Goal: Task Accomplishment & Management: Manage account settings

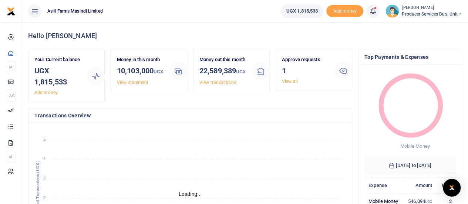
scroll to position [6, 6]
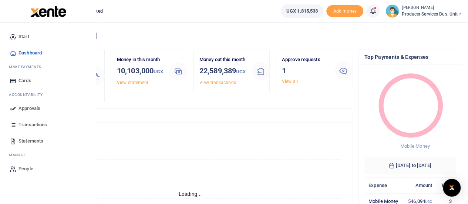
click at [13, 125] on icon at bounding box center [13, 124] width 7 height 7
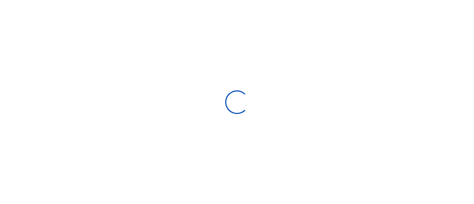
select select
type input "08/21/2025 - 09/19/2025"
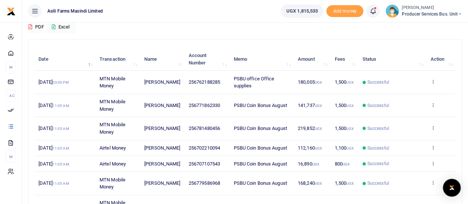
scroll to position [185, 0]
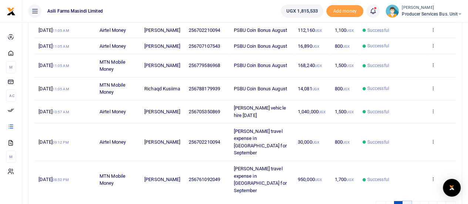
click at [409, 201] on link "2" at bounding box center [407, 206] width 9 height 10
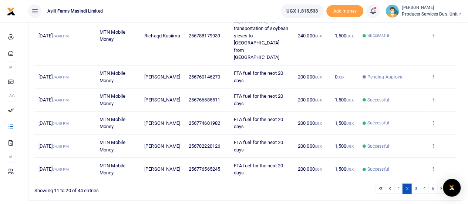
scroll to position [235, 0]
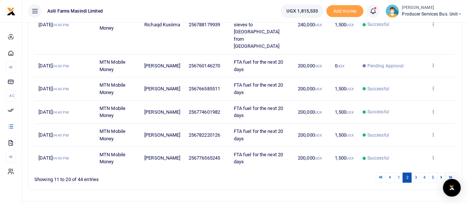
click at [435, 63] on icon at bounding box center [432, 65] width 5 height 5
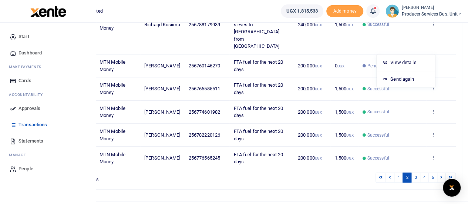
click at [25, 107] on span "Approvals" at bounding box center [29, 108] width 22 height 7
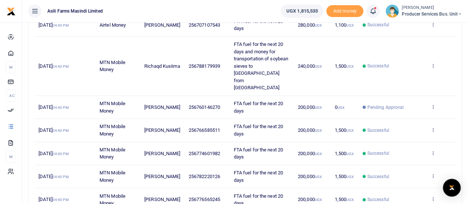
scroll to position [124, 0]
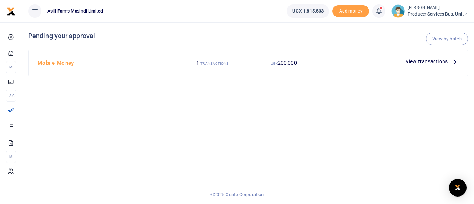
click at [435, 60] on span "View transactions" at bounding box center [426, 61] width 42 height 8
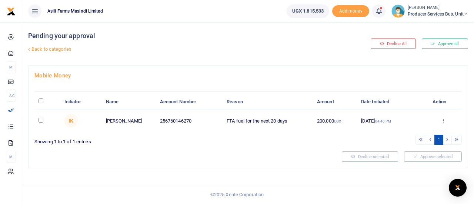
click at [41, 102] on input "\a \a : activate to sort column descending" at bounding box center [40, 100] width 5 height 5
checkbox input "true"
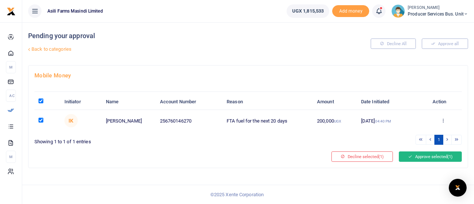
click at [417, 155] on button "Approve selected (1)" at bounding box center [429, 156] width 63 height 10
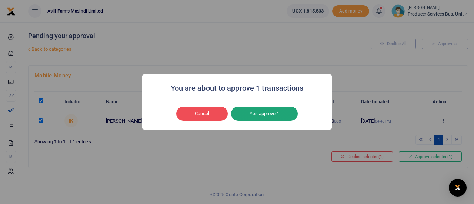
click at [264, 111] on button "Yes approve 1" at bounding box center [264, 114] width 67 height 14
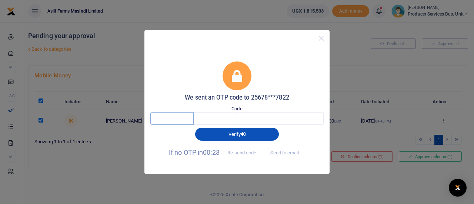
click at [185, 117] on input "text" at bounding box center [171, 118] width 43 height 13
type input "8"
type input "4"
type input "2"
type input "1"
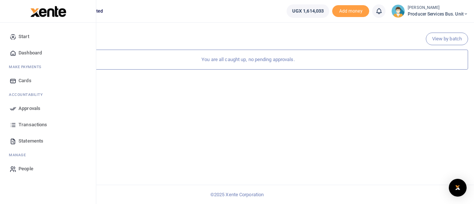
click at [24, 122] on span "Transactions" at bounding box center [32, 124] width 28 height 7
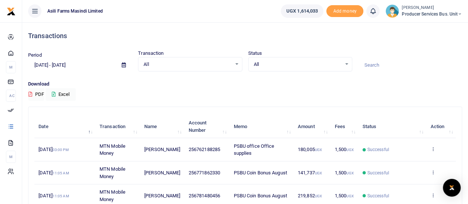
click at [80, 64] on input "[DATE] - [DATE]" at bounding box center [72, 65] width 88 height 13
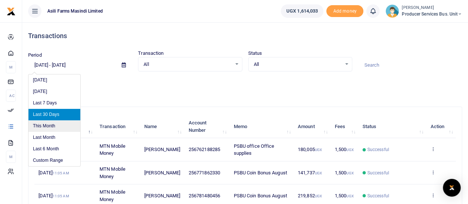
click at [47, 123] on li "This Month" at bounding box center [54, 125] width 52 height 11
type input "09/01/2025 - 09/30/2025"
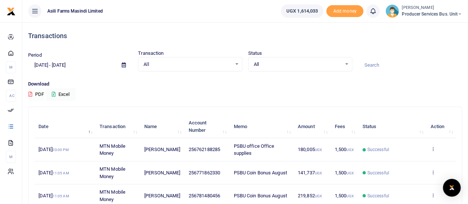
click at [32, 94] on button "PDF" at bounding box center [36, 94] width 16 height 13
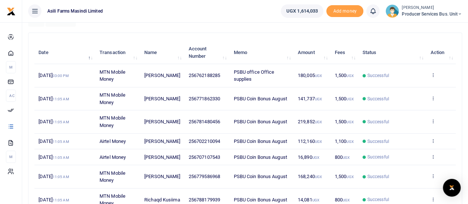
scroll to position [37, 0]
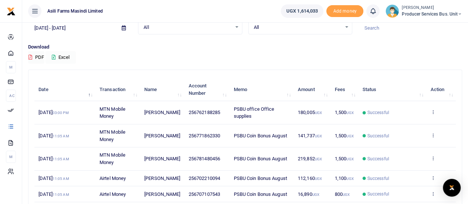
click at [59, 53] on button "Excel" at bounding box center [61, 57] width 30 height 13
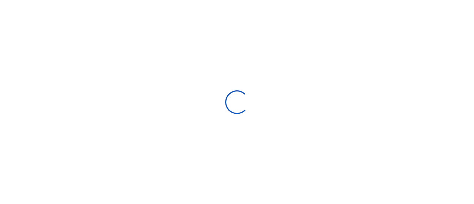
select select
type input "[DATE] - [DATE]"
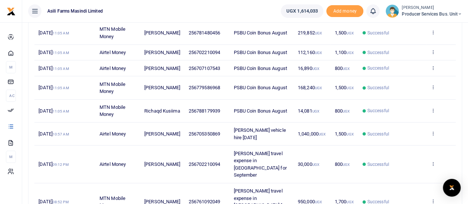
scroll to position [213, 0]
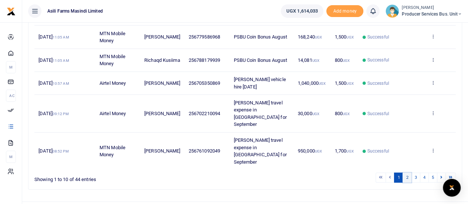
click at [407, 172] on link "2" at bounding box center [407, 177] width 9 height 10
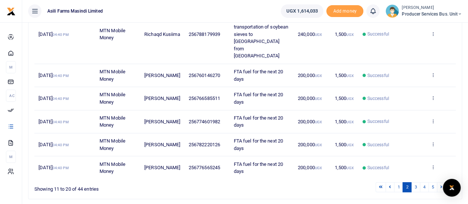
scroll to position [235, 0]
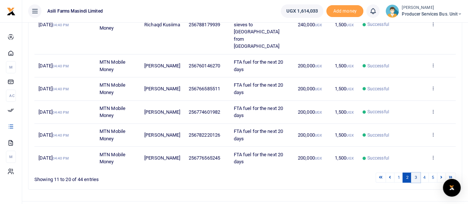
click at [417, 172] on link "3" at bounding box center [415, 177] width 9 height 10
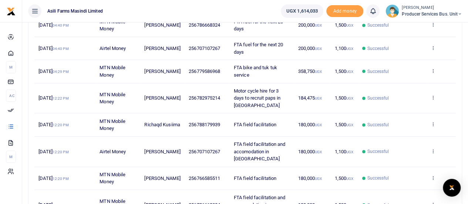
scroll to position [161, 0]
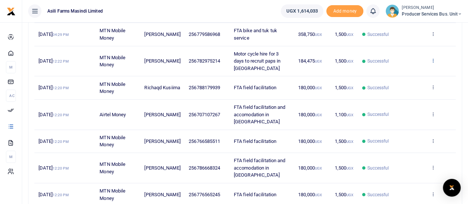
click at [432, 59] on icon at bounding box center [432, 60] width 5 height 5
click at [431, 32] on icon at bounding box center [432, 33] width 5 height 5
click at [409, 46] on link "View details" at bounding box center [406, 46] width 58 height 10
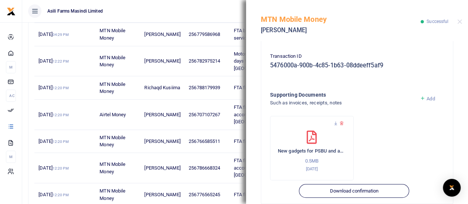
scroll to position [249, 0]
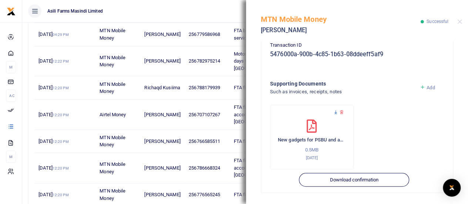
click at [335, 112] on icon at bounding box center [335, 112] width 5 height 5
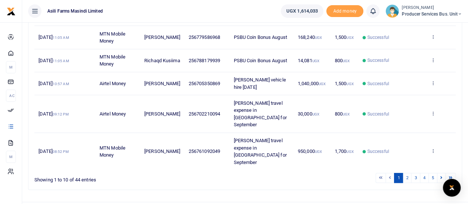
scroll to position [213, 0]
click at [408, 172] on link "2" at bounding box center [407, 177] width 9 height 10
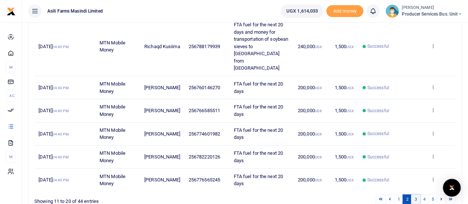
click at [417, 194] on link "3" at bounding box center [415, 199] width 9 height 10
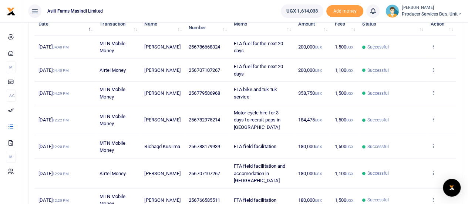
scroll to position [65, 0]
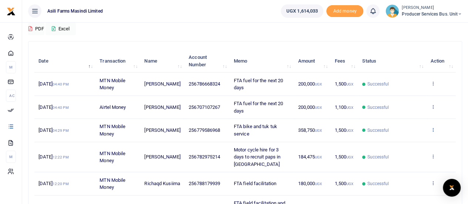
click at [432, 127] on icon at bounding box center [432, 129] width 5 height 5
click at [404, 138] on link "View details" at bounding box center [406, 142] width 58 height 10
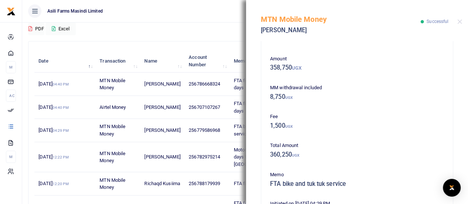
scroll to position [37, 0]
